Goal: Book appointment/travel/reservation

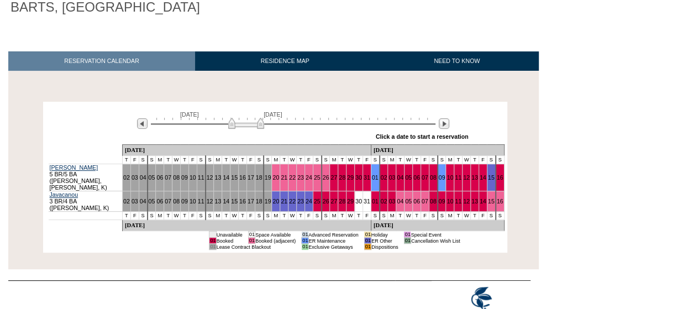
scroll to position [143, 0]
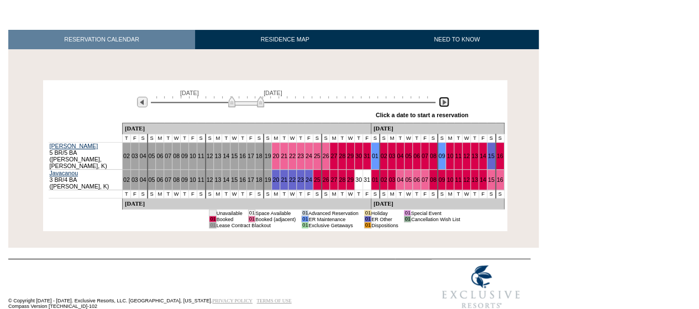
click at [442, 102] on img at bounding box center [444, 102] width 10 height 10
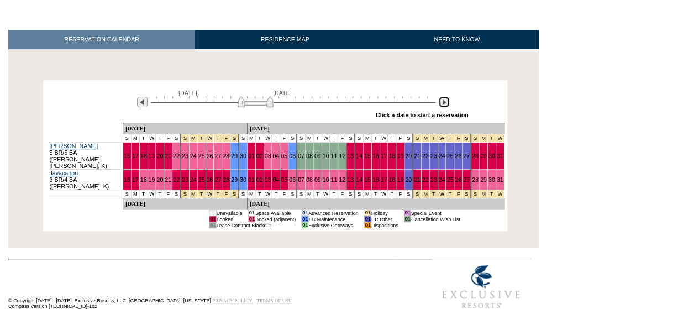
click at [442, 102] on img at bounding box center [444, 102] width 10 height 10
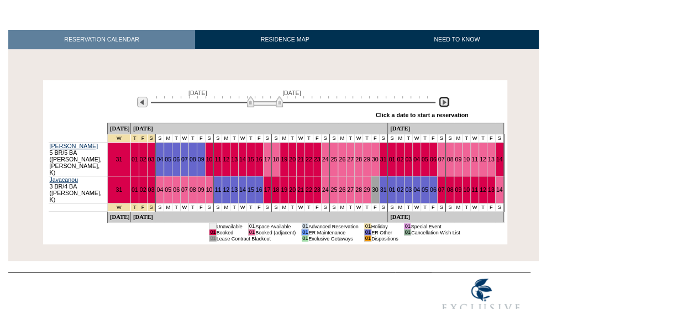
click at [442, 102] on img at bounding box center [444, 102] width 10 height 10
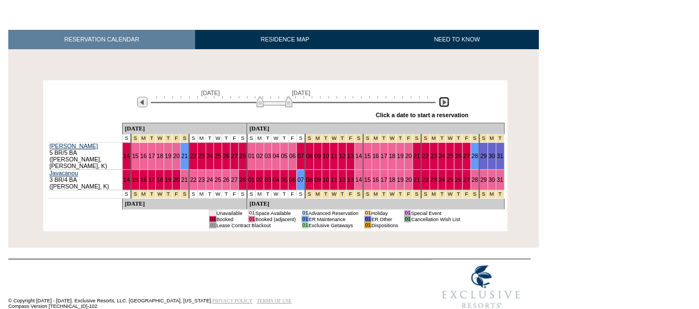
click at [442, 102] on img at bounding box center [444, 102] width 10 height 10
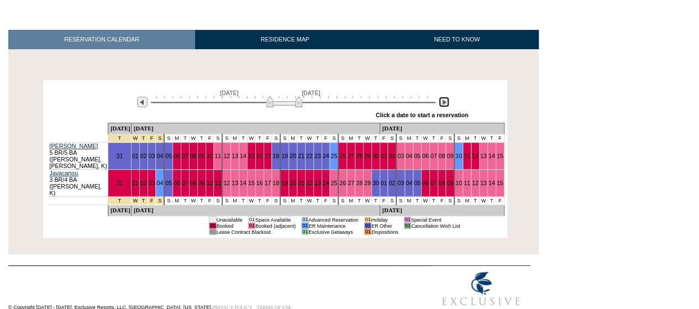
click at [442, 102] on img at bounding box center [444, 102] width 10 height 10
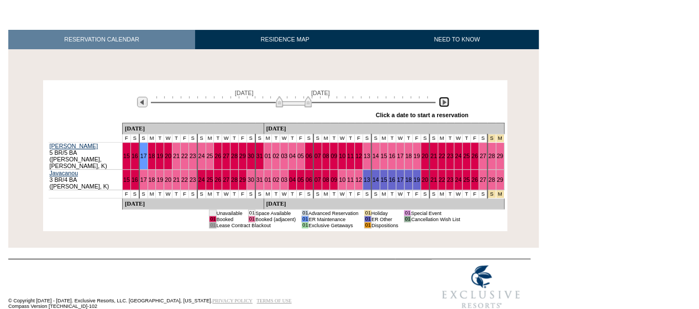
click at [442, 102] on img at bounding box center [444, 102] width 10 height 10
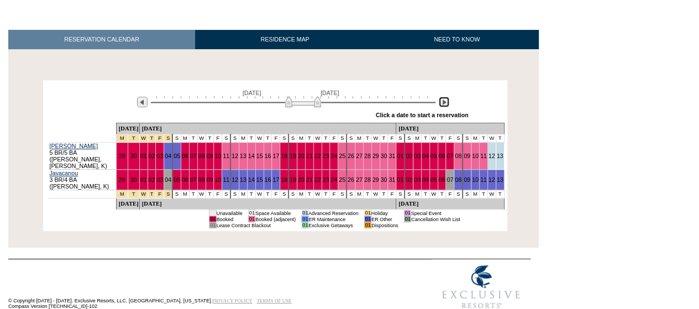
click at [442, 102] on img at bounding box center [444, 102] width 10 height 10
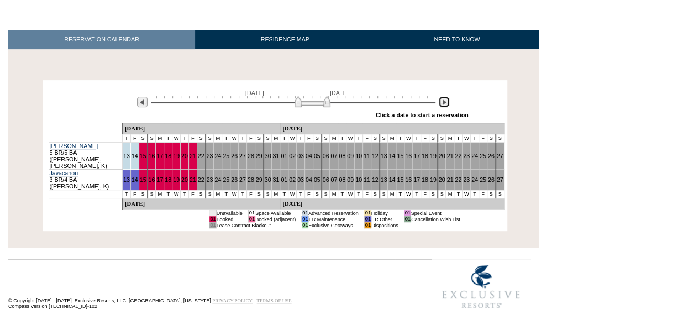
click at [442, 102] on img at bounding box center [444, 102] width 10 height 10
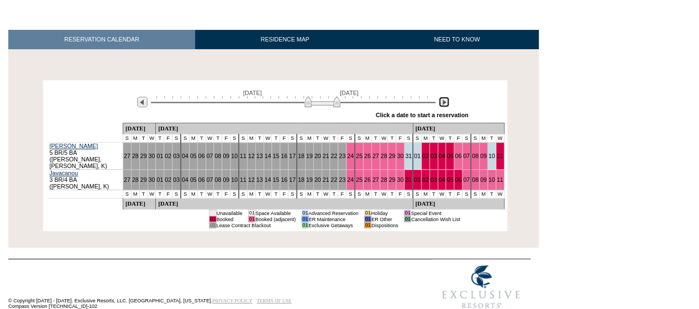
click at [442, 102] on img at bounding box center [444, 102] width 10 height 10
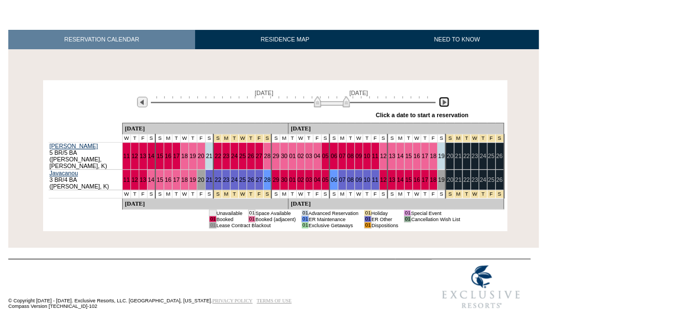
click at [442, 102] on img at bounding box center [444, 102] width 10 height 10
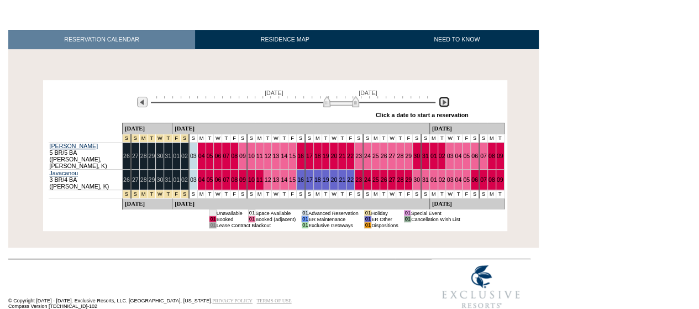
click at [442, 102] on img at bounding box center [444, 102] width 10 height 10
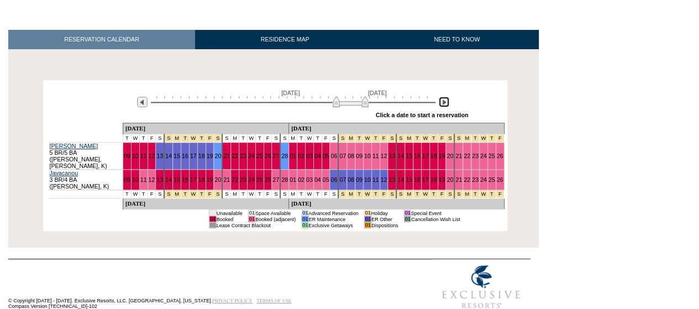
click at [442, 102] on img at bounding box center [444, 102] width 10 height 10
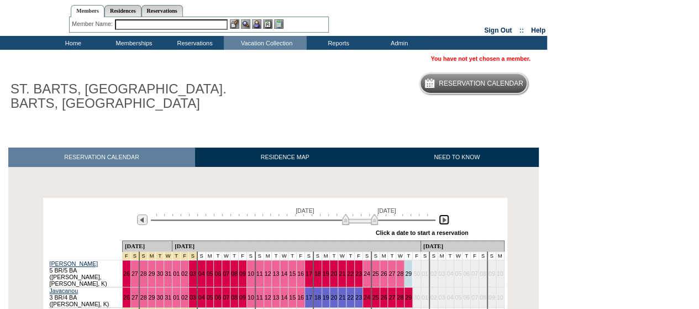
scroll to position [0, 0]
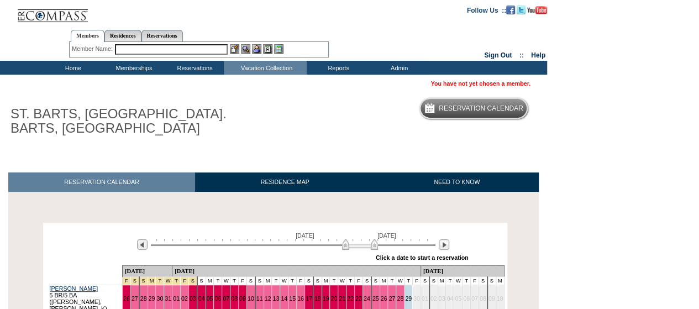
click at [106, 118] on h1 "ST. BARTS, [GEOGRAPHIC_DATA]. BARTS, [GEOGRAPHIC_DATA]" at bounding box center [131, 121] width 247 height 34
click at [92, 94] on div "ST. BARTS, [GEOGRAPHIC_DATA]. BARTS, [GEOGRAPHIC_DATA] Reservation Calendar" at bounding box center [269, 117] width 539 height 51
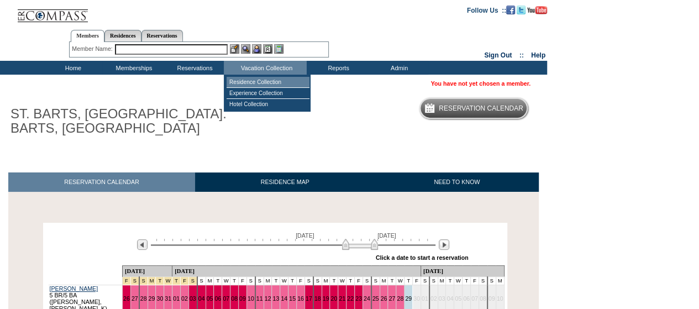
click at [261, 85] on td "Residence Collection" at bounding box center [267, 82] width 83 height 11
